Goal: Navigation & Orientation: Understand site structure

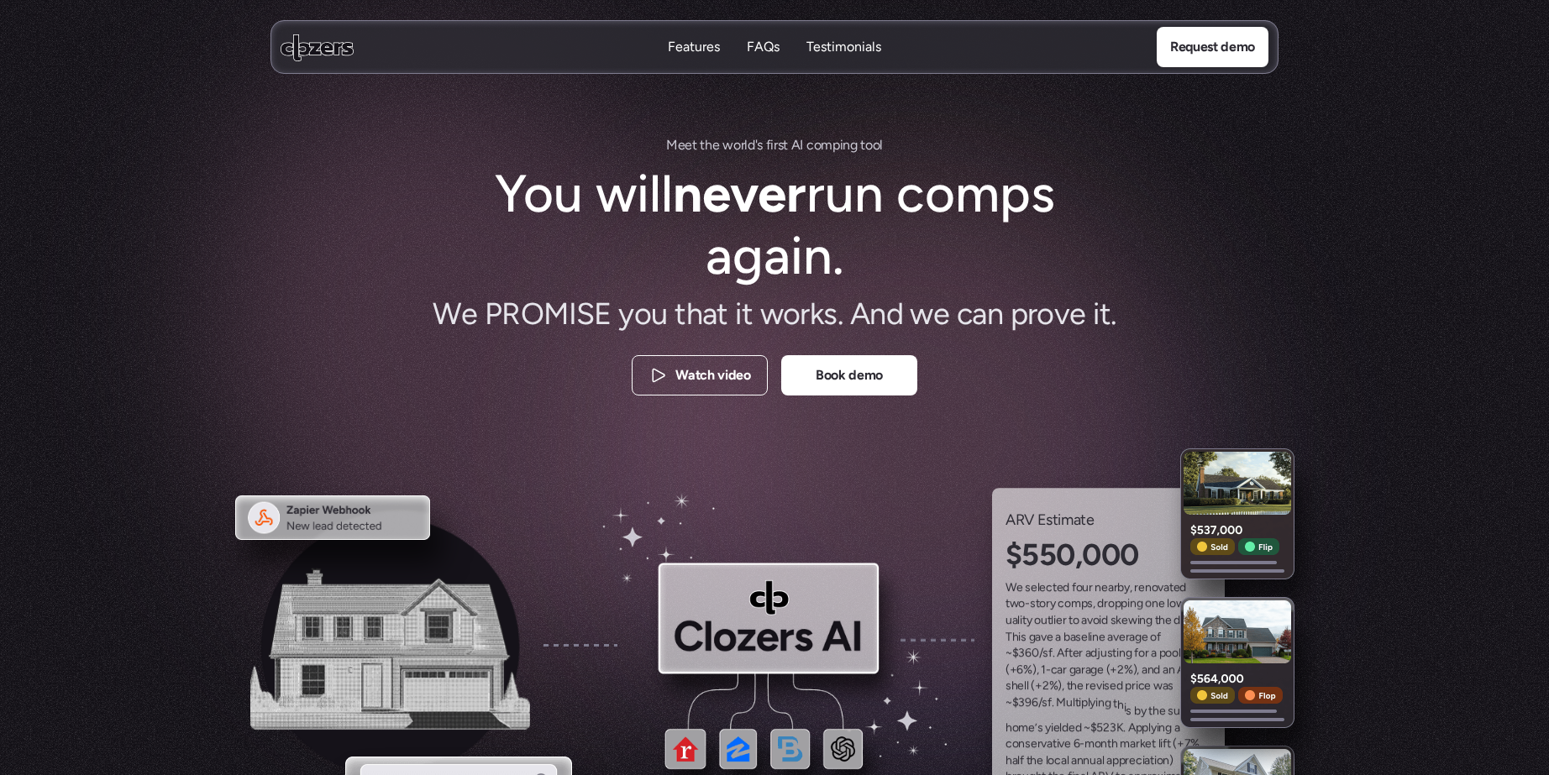
click at [307, 51] on use at bounding box center [317, 47] width 73 height 27
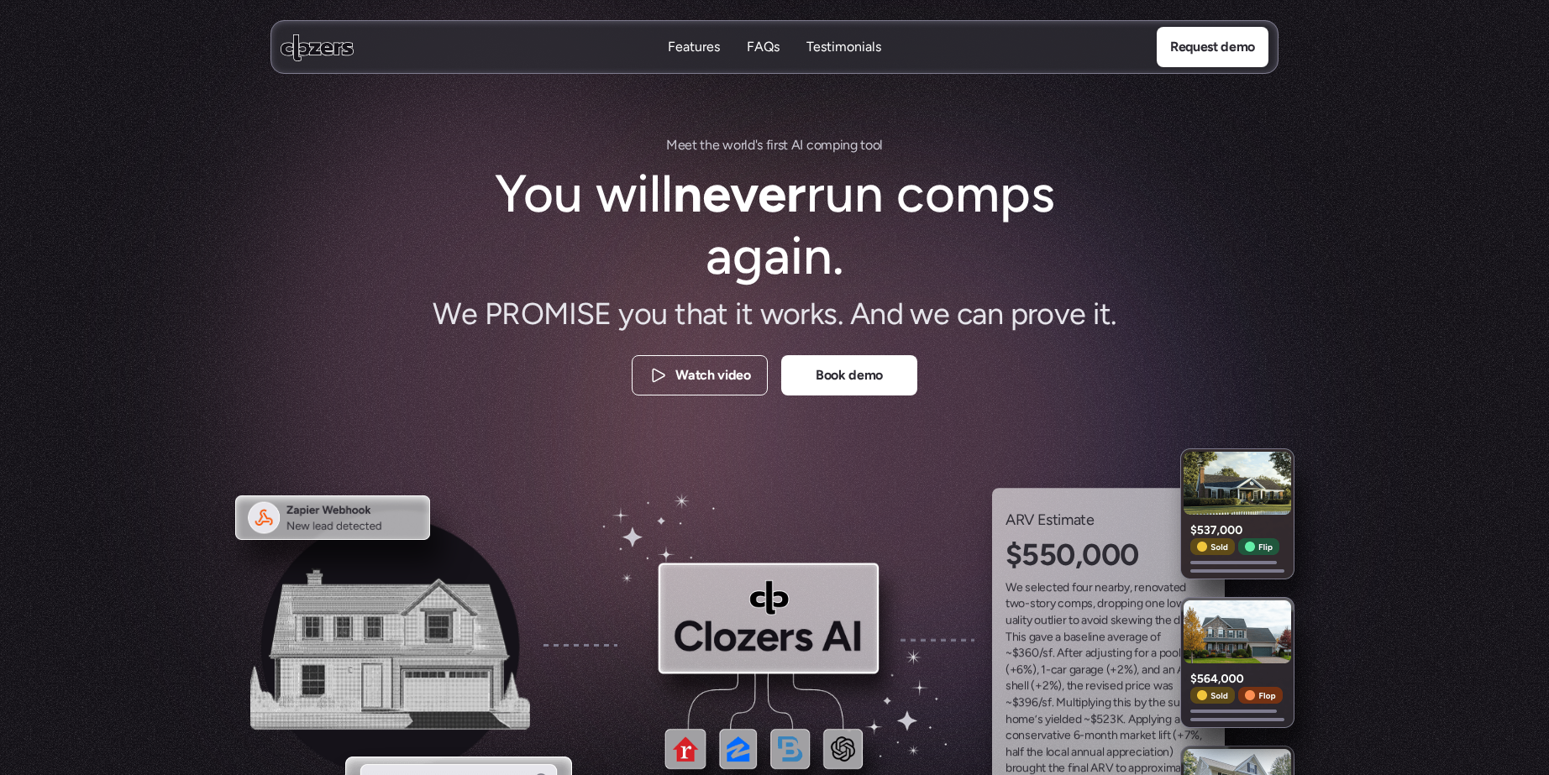
click at [698, 43] on p "Features" at bounding box center [694, 47] width 52 height 18
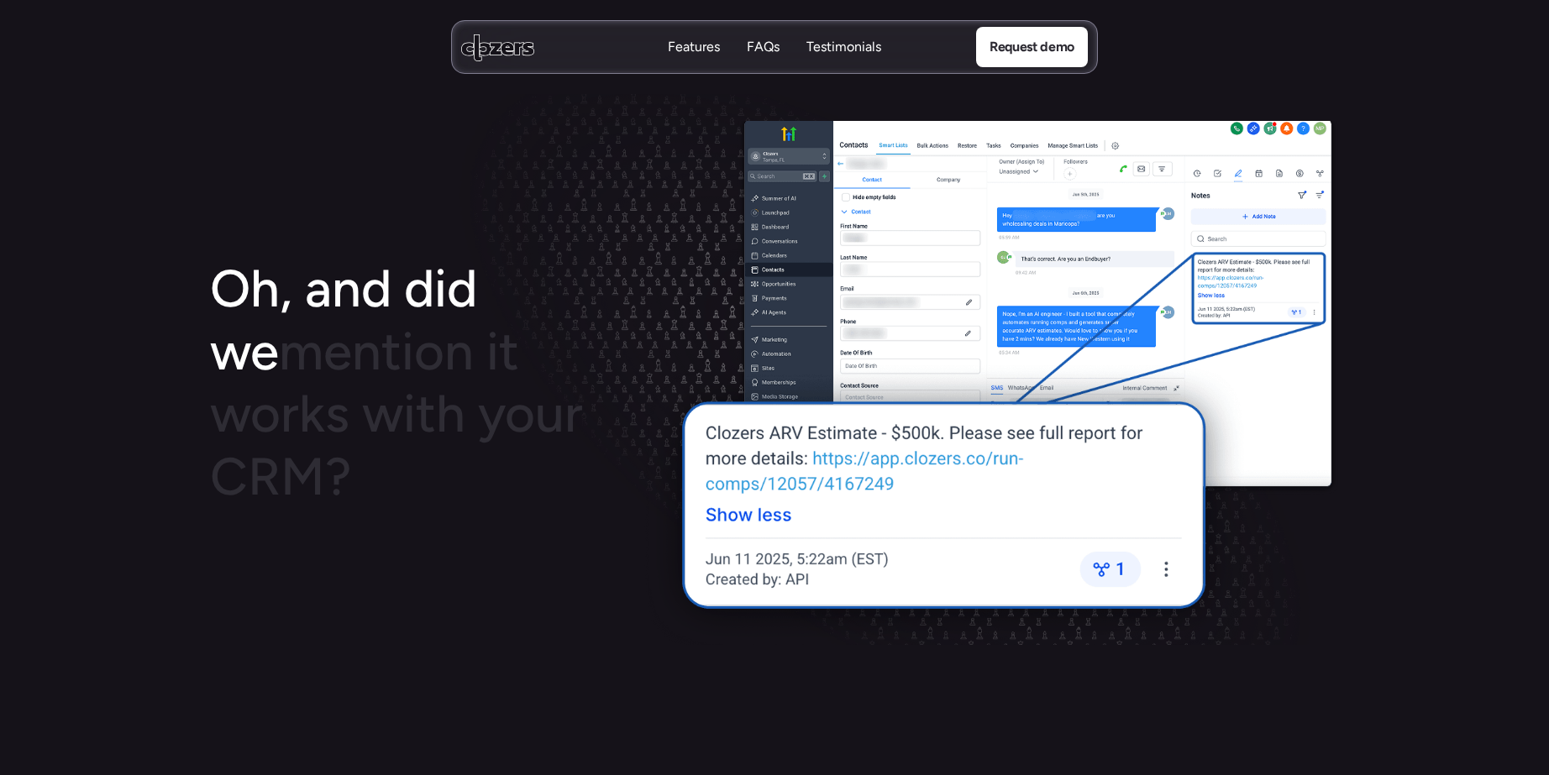
scroll to position [2236, 0]
click at [752, 50] on p "FAQs" at bounding box center [763, 47] width 33 height 18
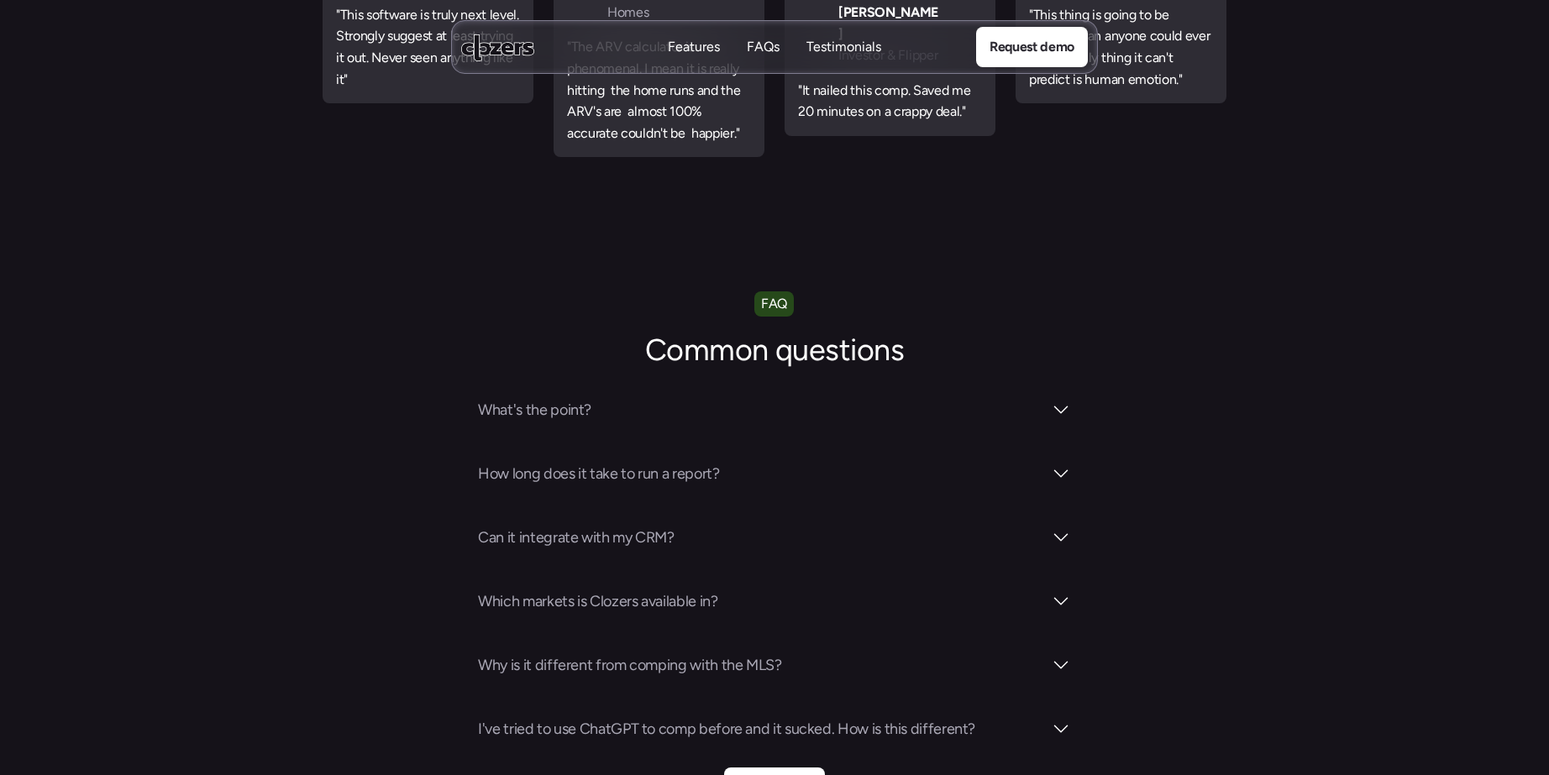
scroll to position [5895, 0]
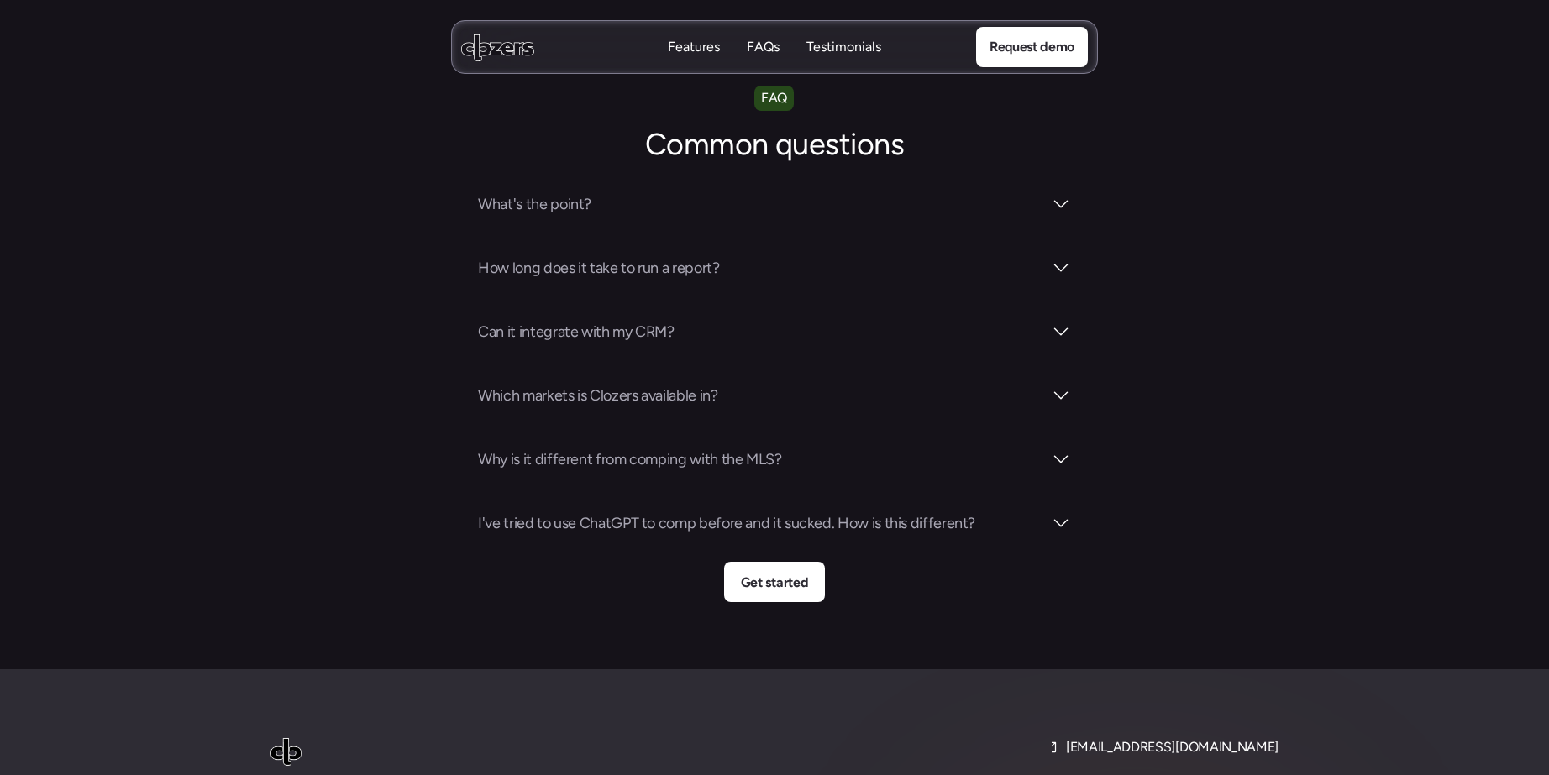
click at [817, 48] on p "Testimonials" at bounding box center [843, 47] width 75 height 18
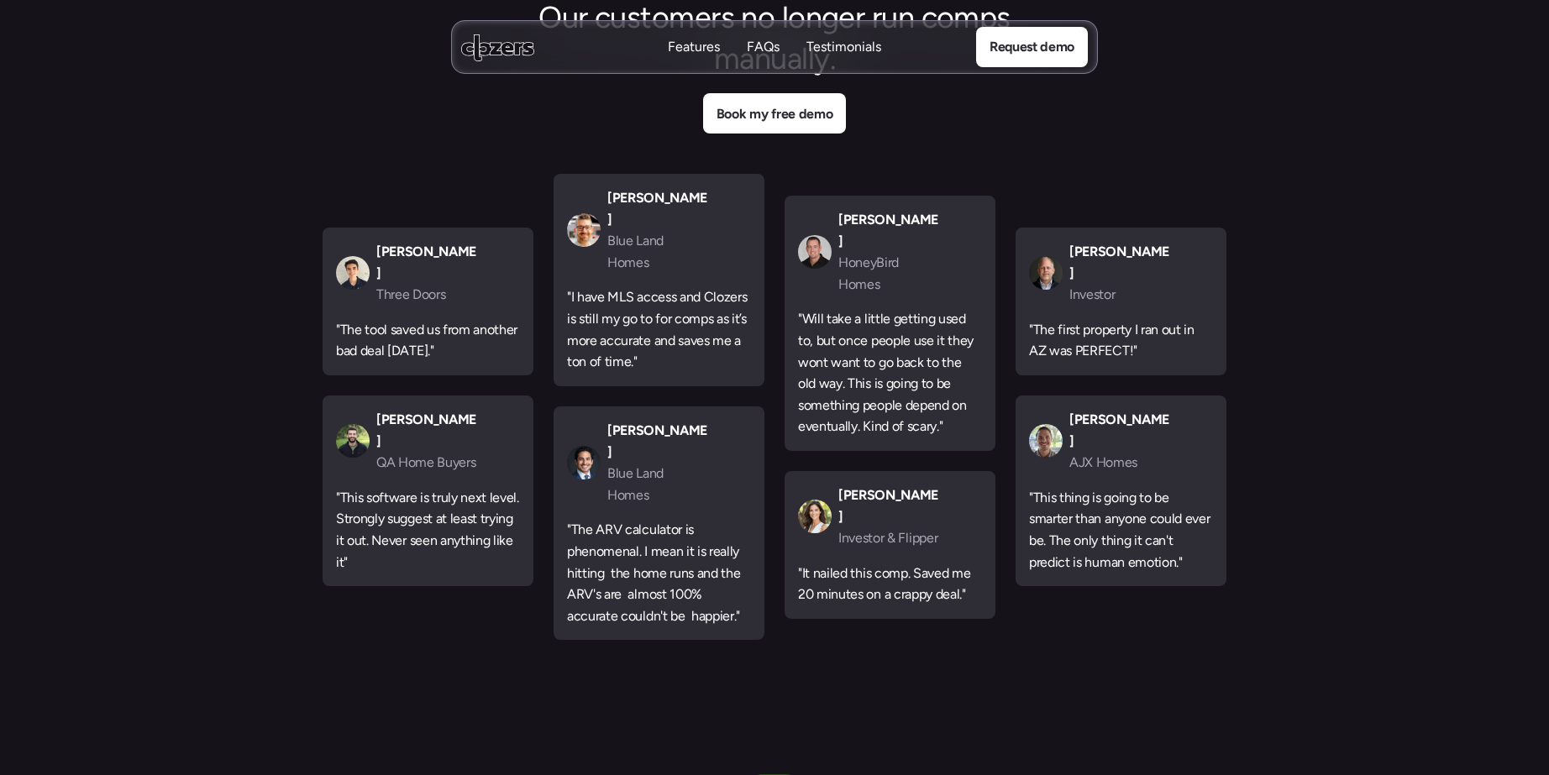
scroll to position [5165, 0]
